Goal: Information Seeking & Learning: Understand process/instructions

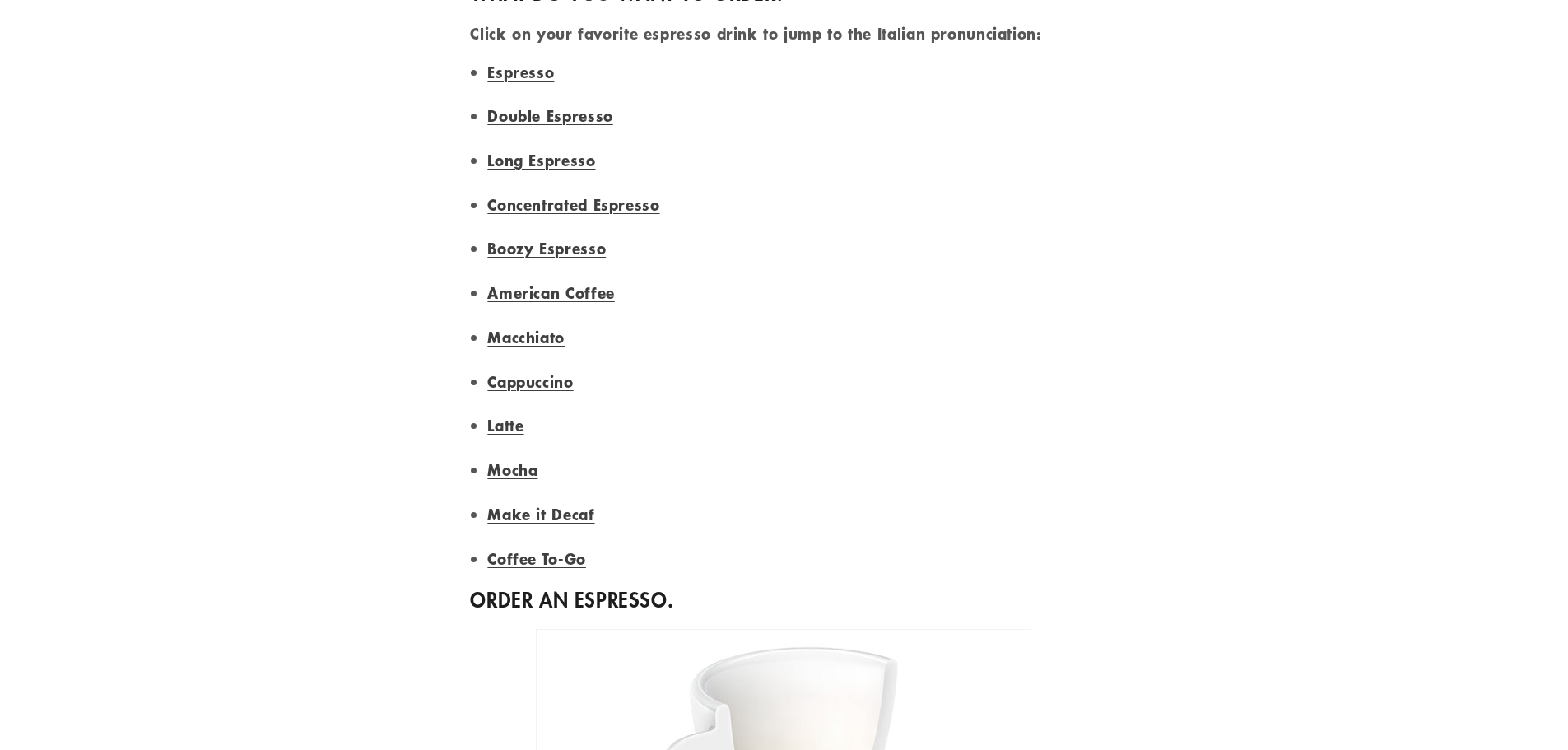
scroll to position [1317, 0]
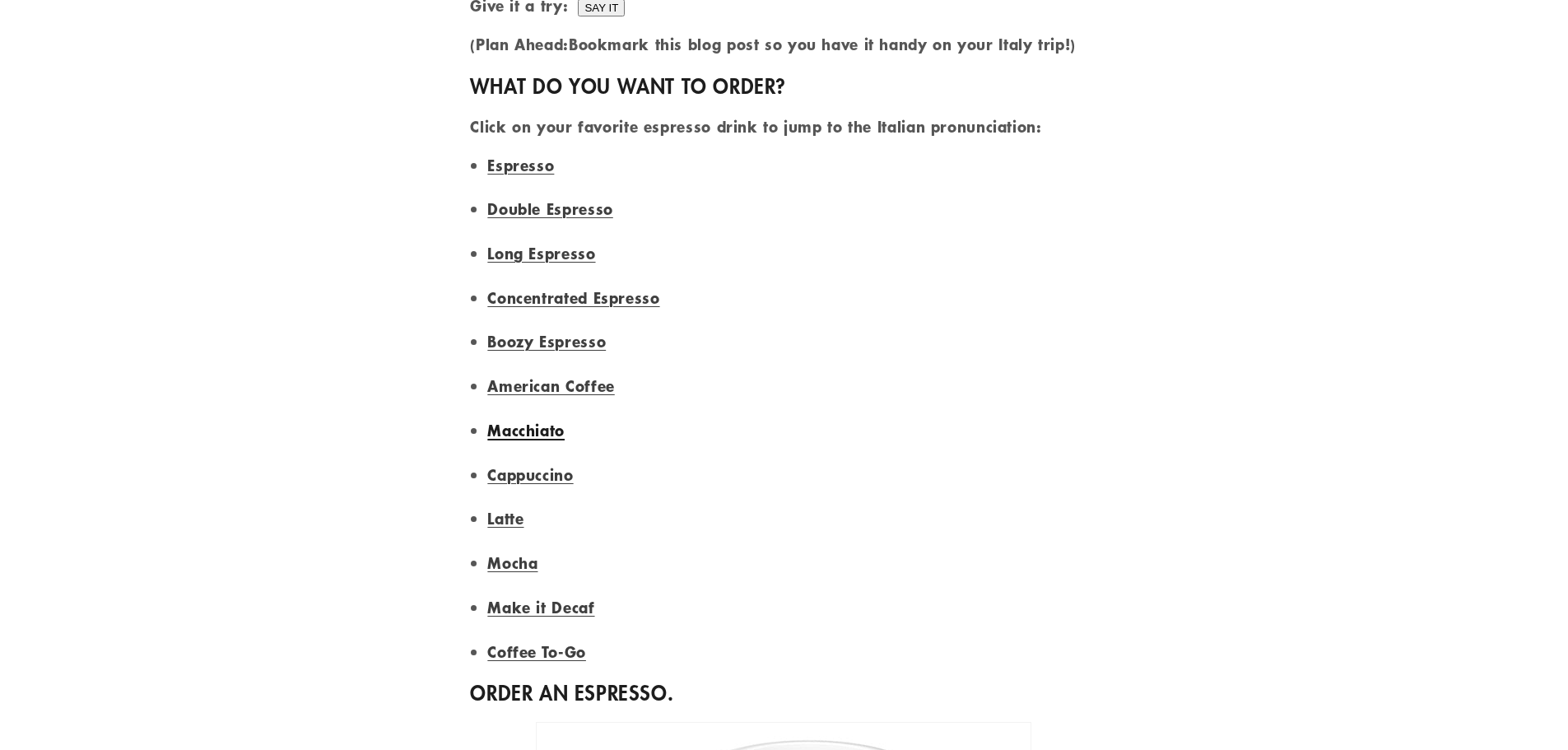
click at [548, 420] on link "Macchiato" at bounding box center [526, 430] width 78 height 21
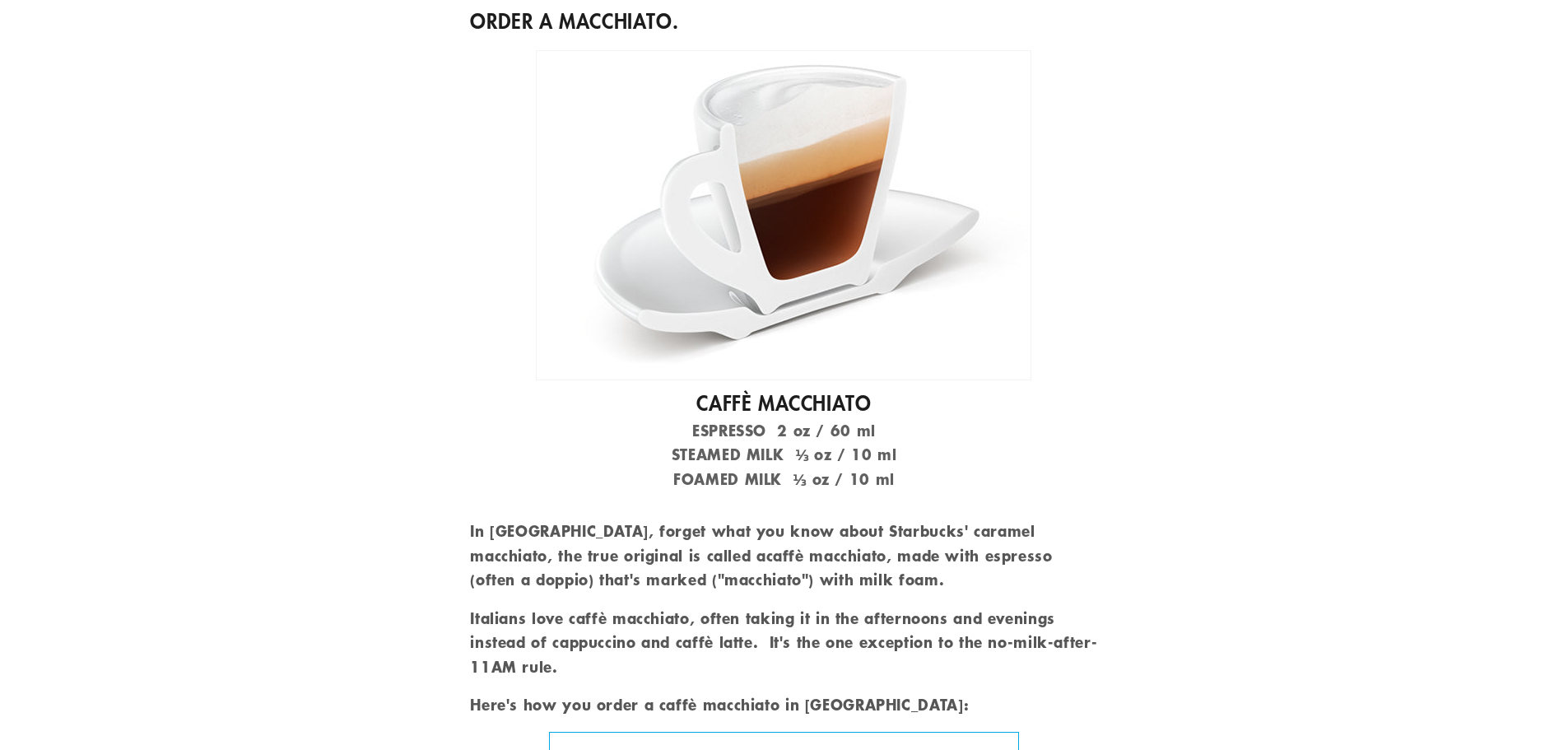
scroll to position [10476, 0]
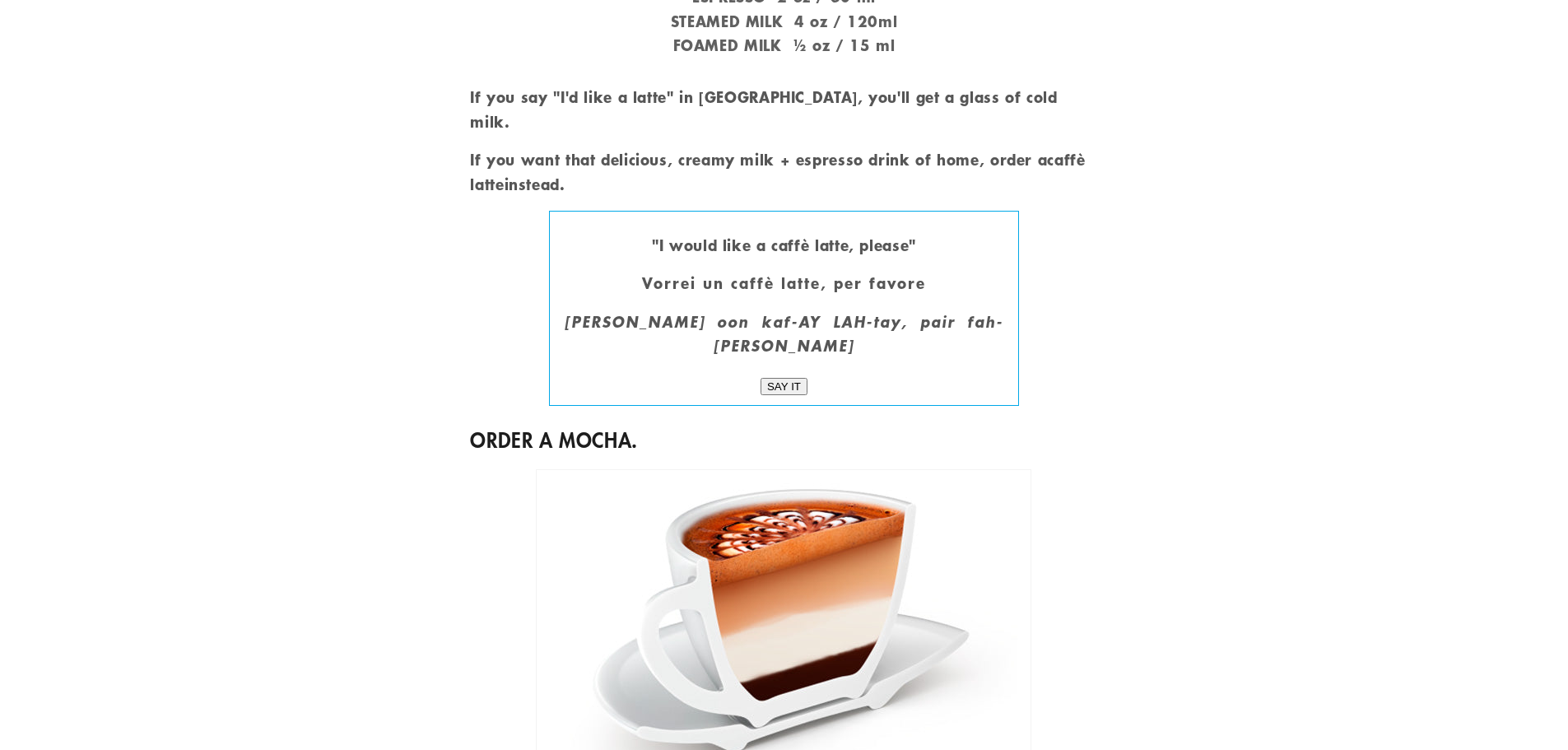
scroll to position [8912, 0]
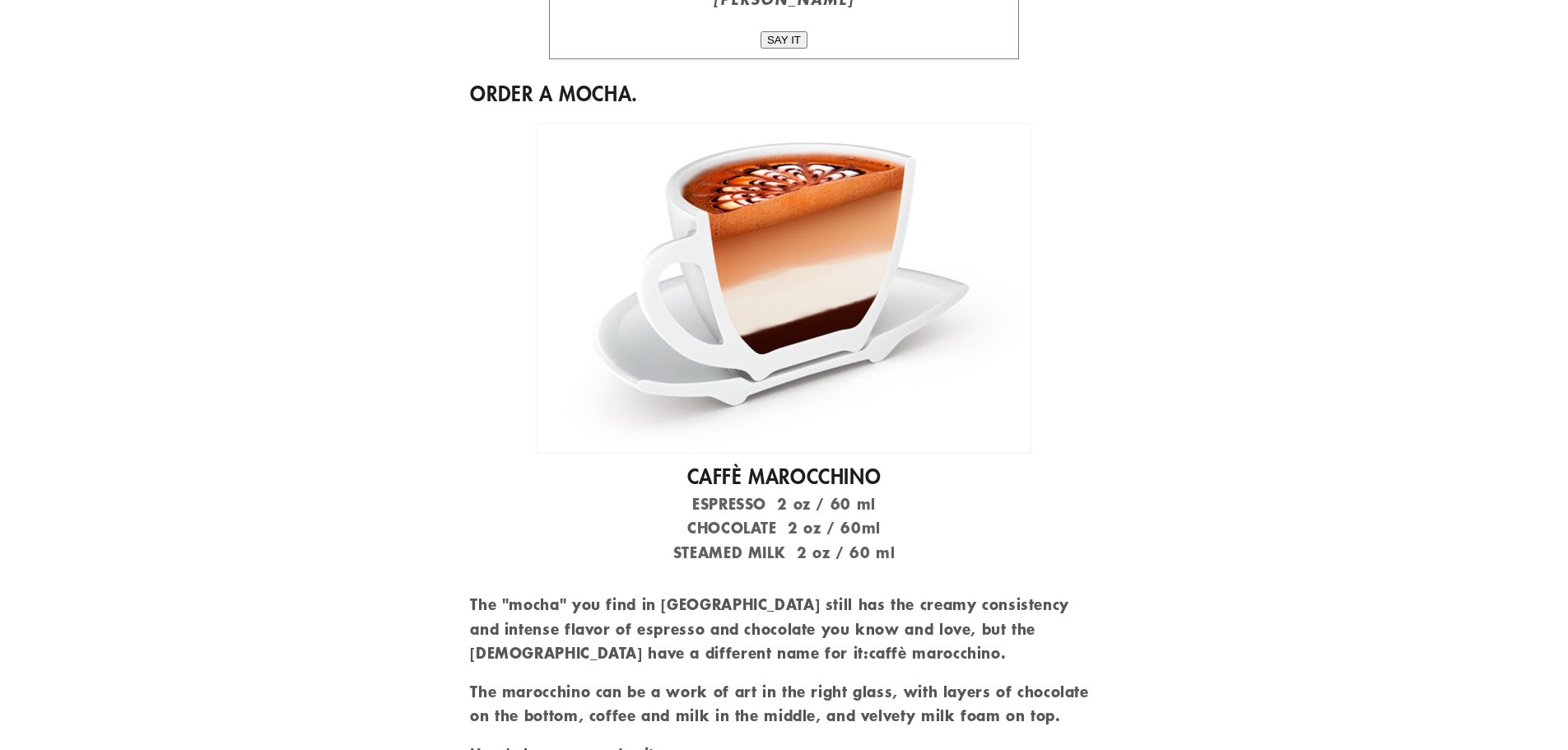
scroll to position [9550, 0]
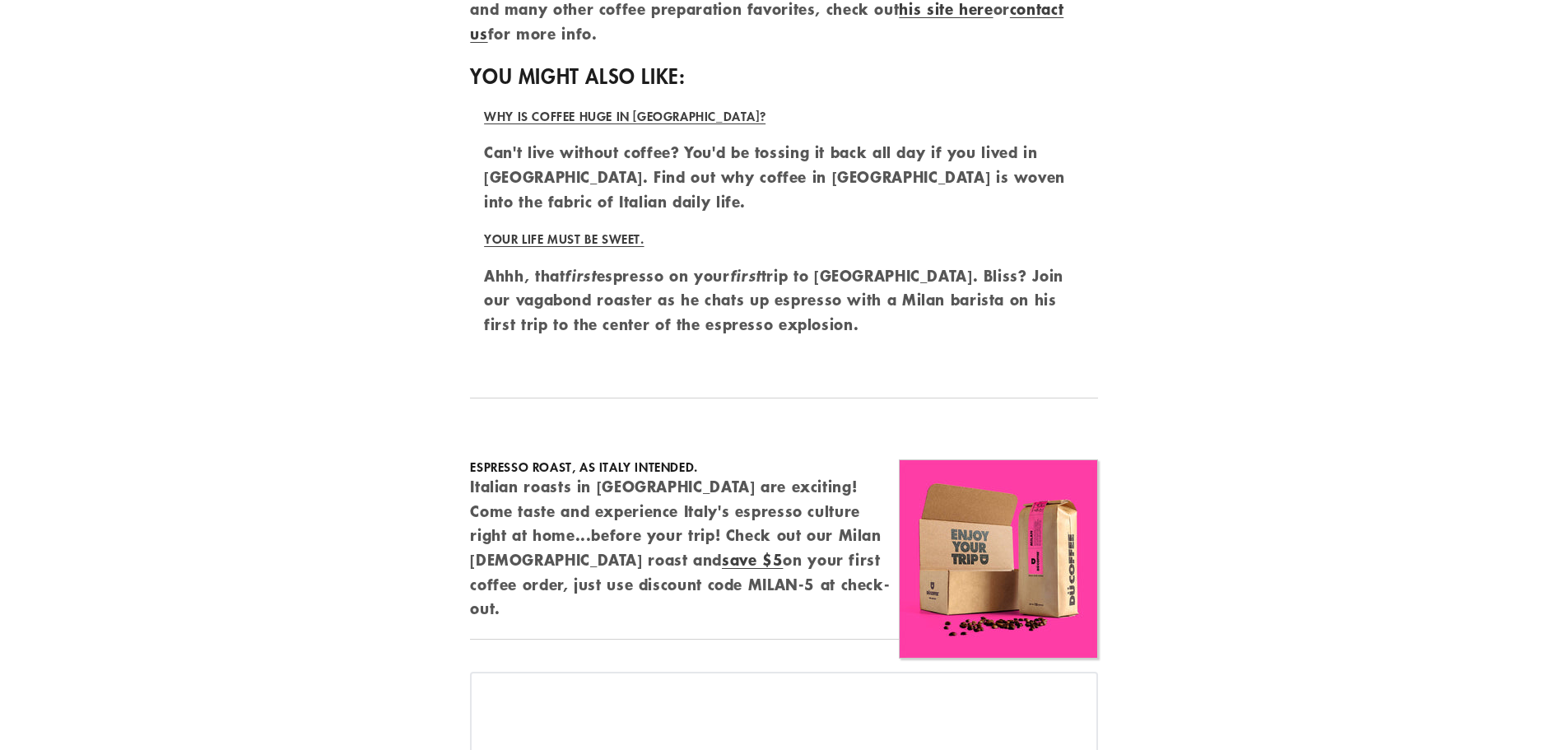
scroll to position [12596, 0]
